Goal: Transaction & Acquisition: Purchase product/service

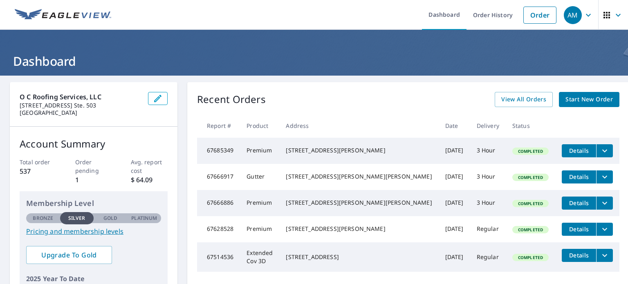
click at [565, 100] on span "Start New Order" at bounding box center [588, 99] width 47 height 10
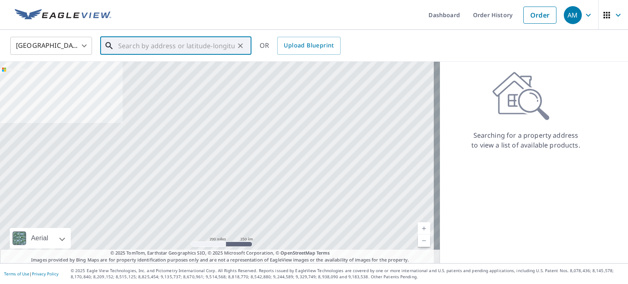
click at [142, 47] on input "text" at bounding box center [176, 45] width 117 height 23
paste input "[STREET_ADDRESS]"
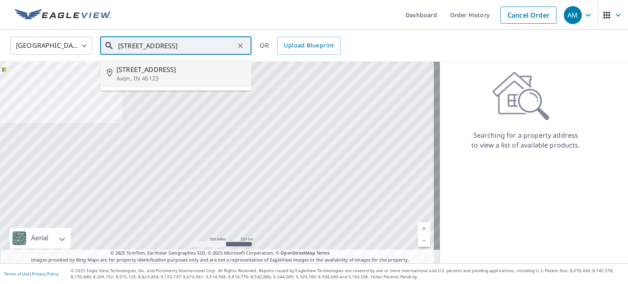
click at [151, 66] on span "[STREET_ADDRESS]" at bounding box center [181, 70] width 128 height 10
type input "[STREET_ADDRESS][PERSON_NAME]"
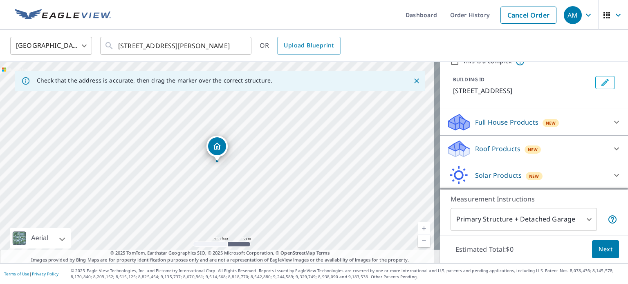
scroll to position [39, 0]
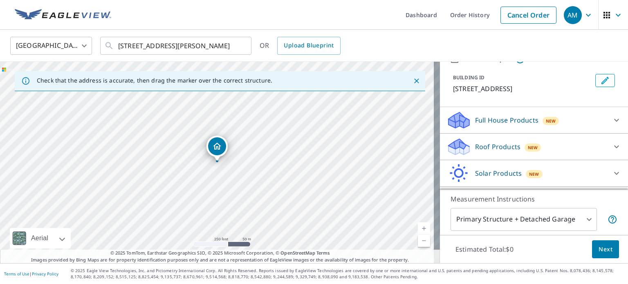
click at [542, 145] on div "Roof Products New" at bounding box center [526, 146] width 160 height 19
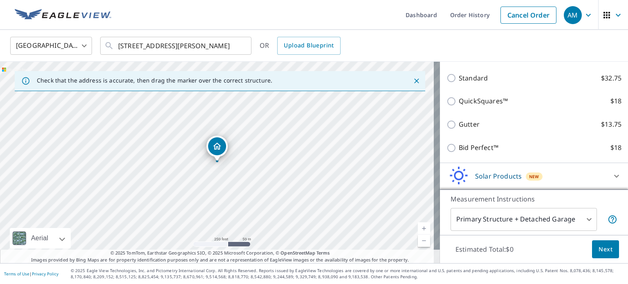
scroll to position [89, 0]
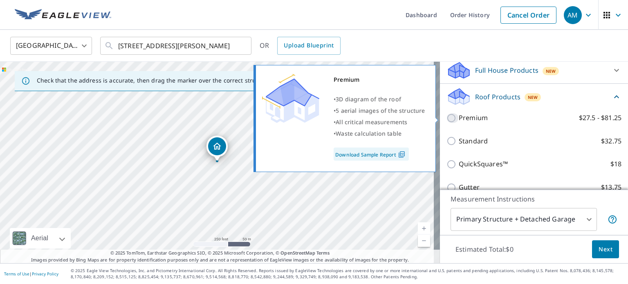
click at [446, 117] on input "Premium $27.5 - $81.25" at bounding box center [452, 118] width 12 height 10
checkbox input "true"
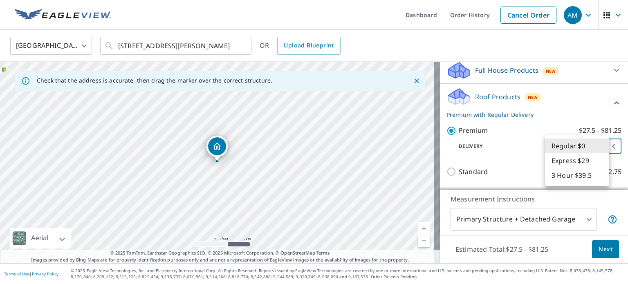
click at [592, 148] on body "AM AM Dashboard Order History Cancel Order AM [GEOGRAPHIC_DATA] [GEOGRAPHIC_DAT…" at bounding box center [314, 142] width 628 height 284
click at [576, 171] on li "3 Hour $39.5" at bounding box center [577, 175] width 64 height 15
type input "7"
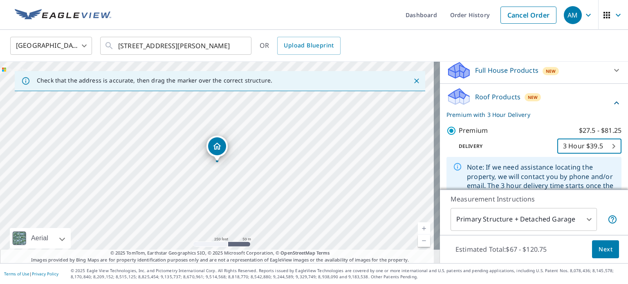
click at [572, 223] on body "AM AM Dashboard Order History Cancel Order AM [GEOGRAPHIC_DATA] [GEOGRAPHIC_DAT…" at bounding box center [314, 142] width 628 height 284
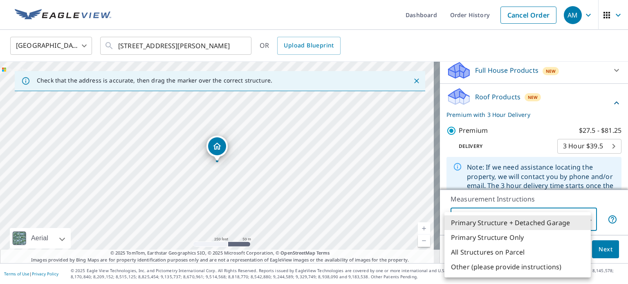
click at [514, 238] on li "Primary Structure Only" at bounding box center [517, 237] width 146 height 15
type input "2"
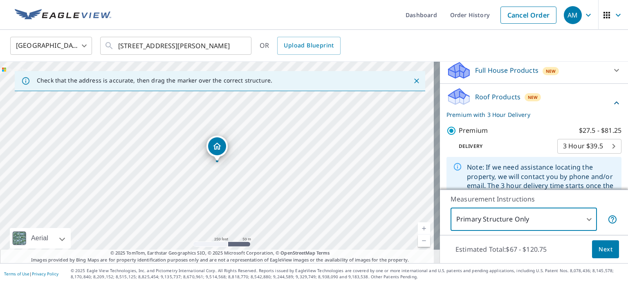
click at [601, 247] on span "Next" at bounding box center [605, 249] width 14 height 10
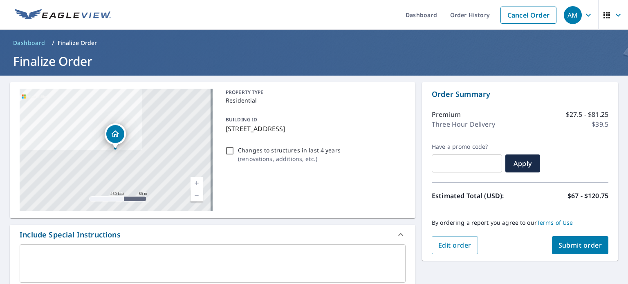
click at [559, 238] on button "Submit order" at bounding box center [580, 245] width 57 height 18
